Goal: Navigation & Orientation: Go to known website

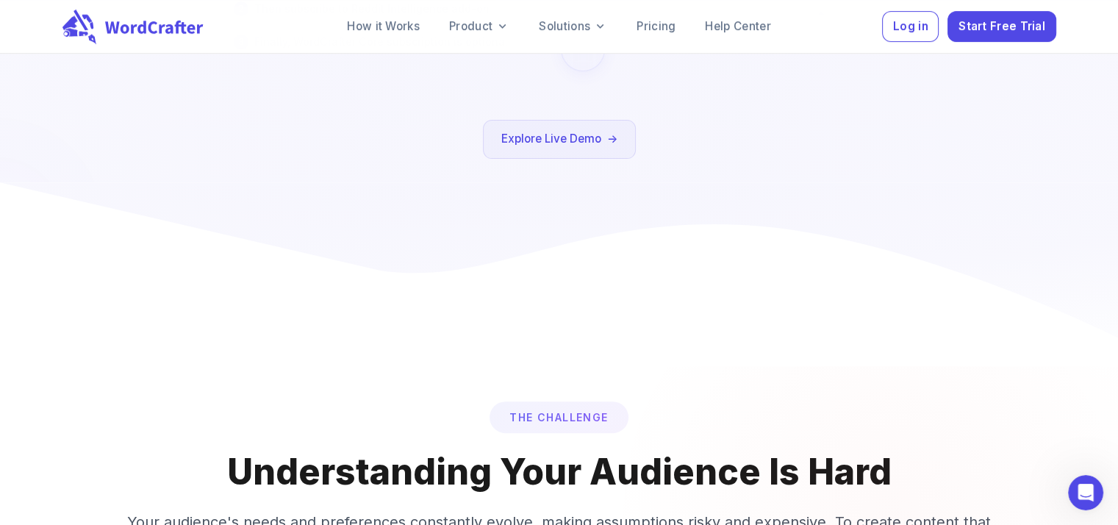
scroll to position [294, 0]
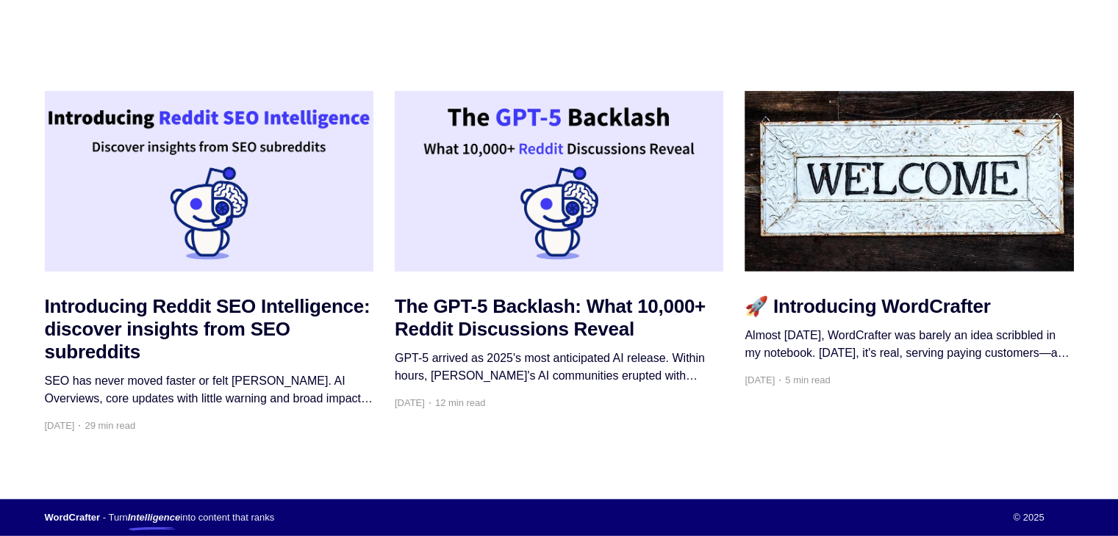
scroll to position [9620, 0]
